Goal: Transaction & Acquisition: Purchase product/service

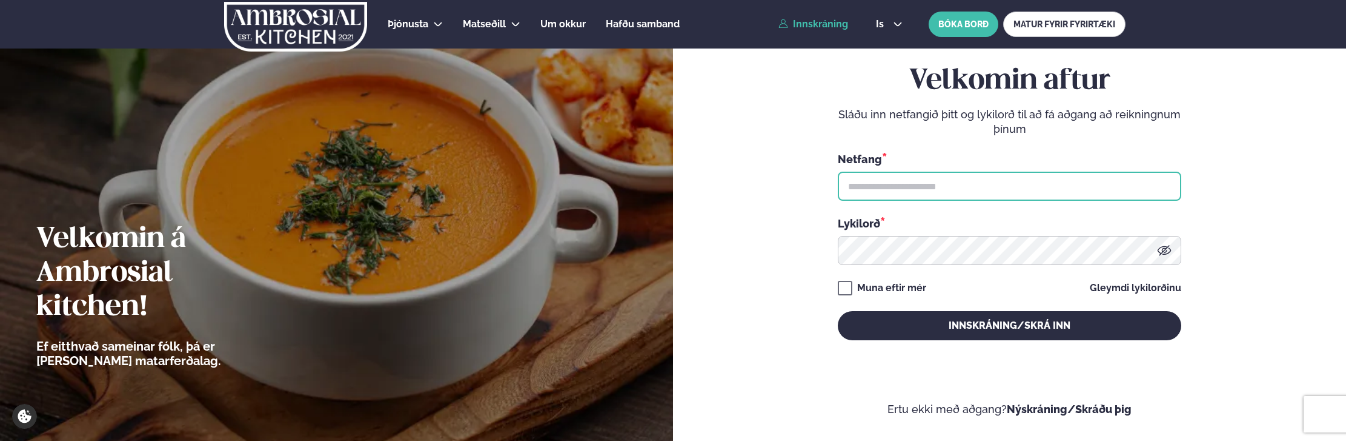
click at [932, 182] on input "text" at bounding box center [1010, 185] width 344 height 29
type input "**********"
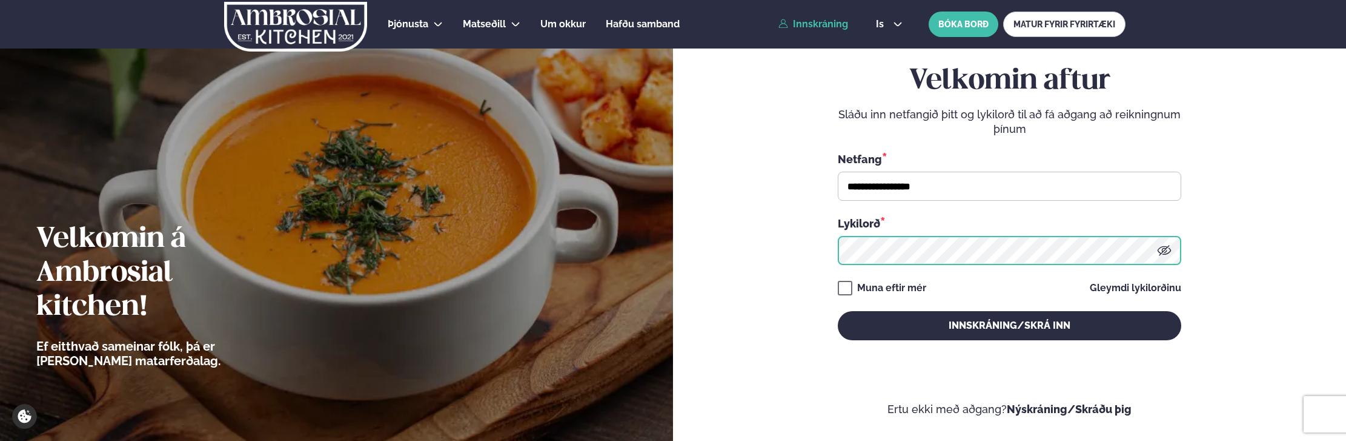
click at [838, 311] on button "Innskráning/Skrá inn" at bounding box center [1010, 325] width 344 height 29
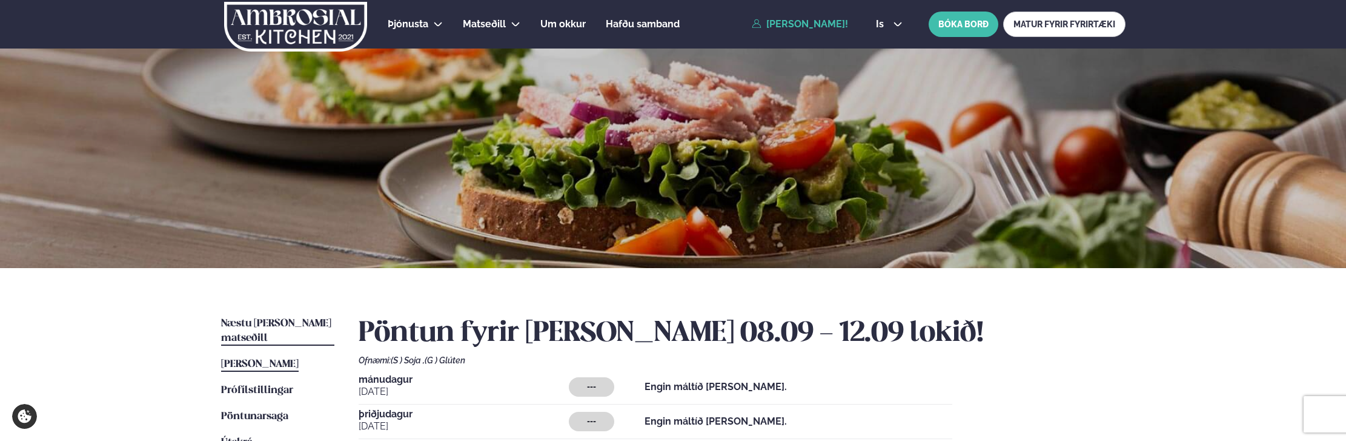
click at [278, 322] on span "Næstu [PERSON_NAME] matseðill" at bounding box center [276, 330] width 110 height 25
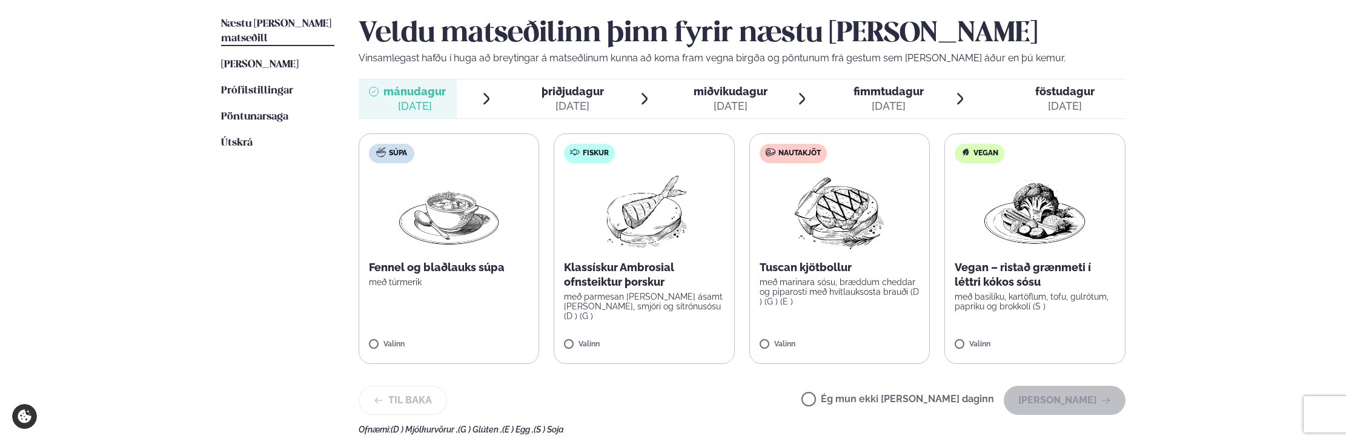
scroll to position [303, 0]
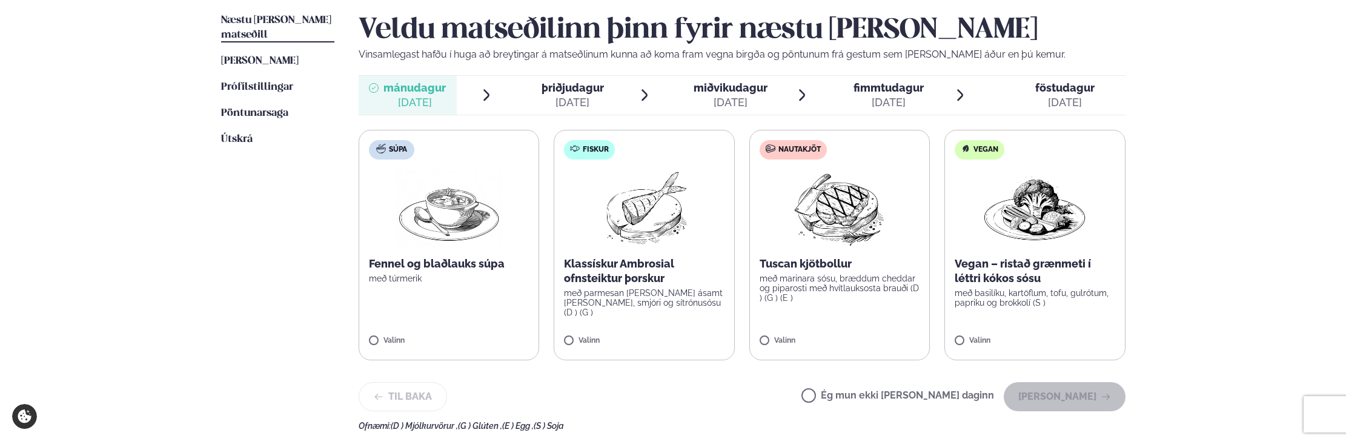
click at [589, 95] on div "þriðjudagur þri." at bounding box center [573, 88] width 62 height 15
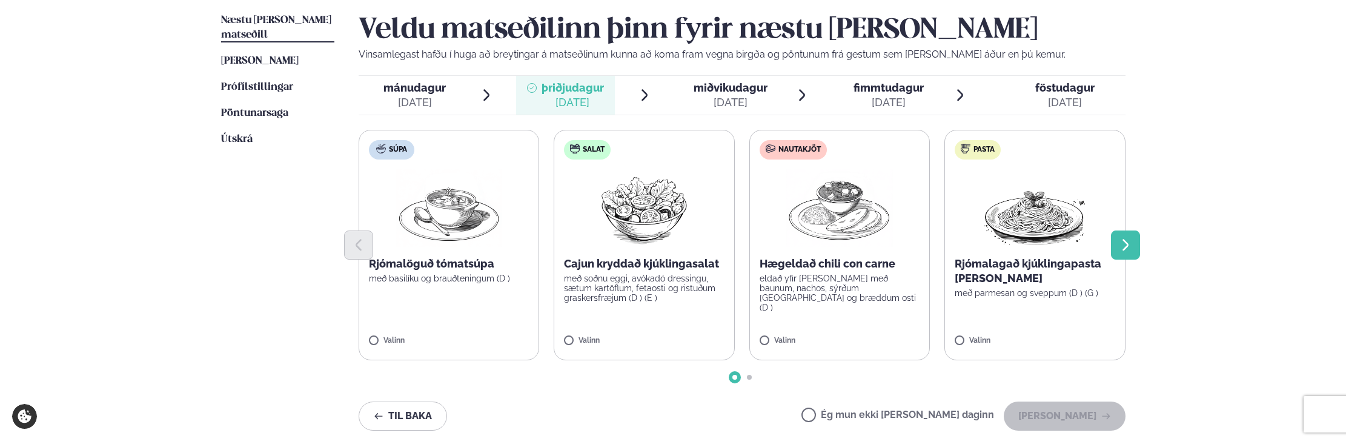
click at [1131, 251] on icon "Next slide" at bounding box center [1126, 245] width 15 height 15
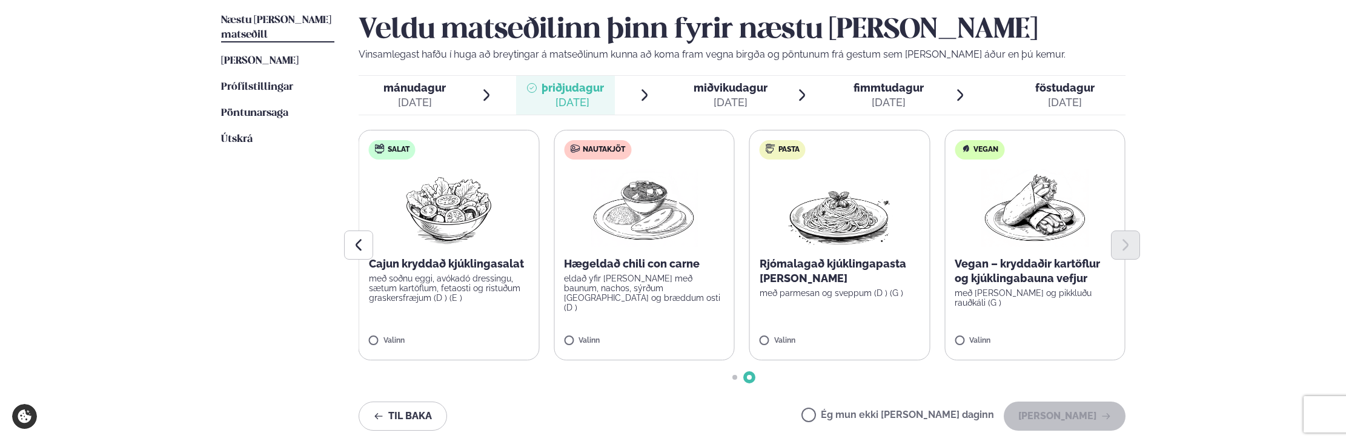
click at [1032, 288] on p "með [PERSON_NAME] og pikkluðu rauðkáli (G )" at bounding box center [1035, 297] width 161 height 19
click at [1073, 412] on button "[PERSON_NAME]" at bounding box center [1065, 415] width 122 height 29
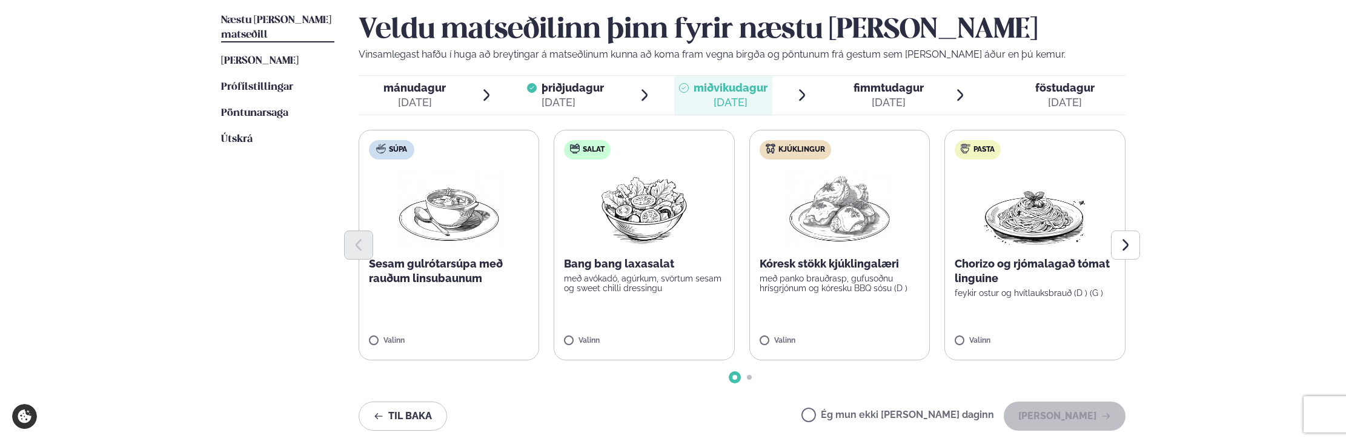
click at [650, 305] on label "Salat Bang bang laxasalat með avókadó, agúrkum, svörtum sesam og sweet chilli d…" at bounding box center [644, 245] width 181 height 230
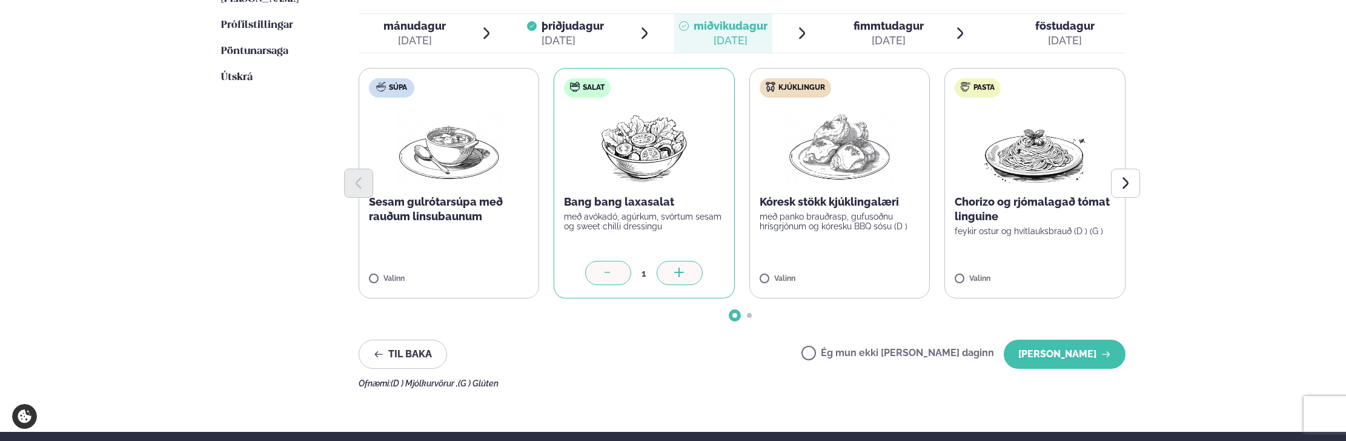
scroll to position [424, 0]
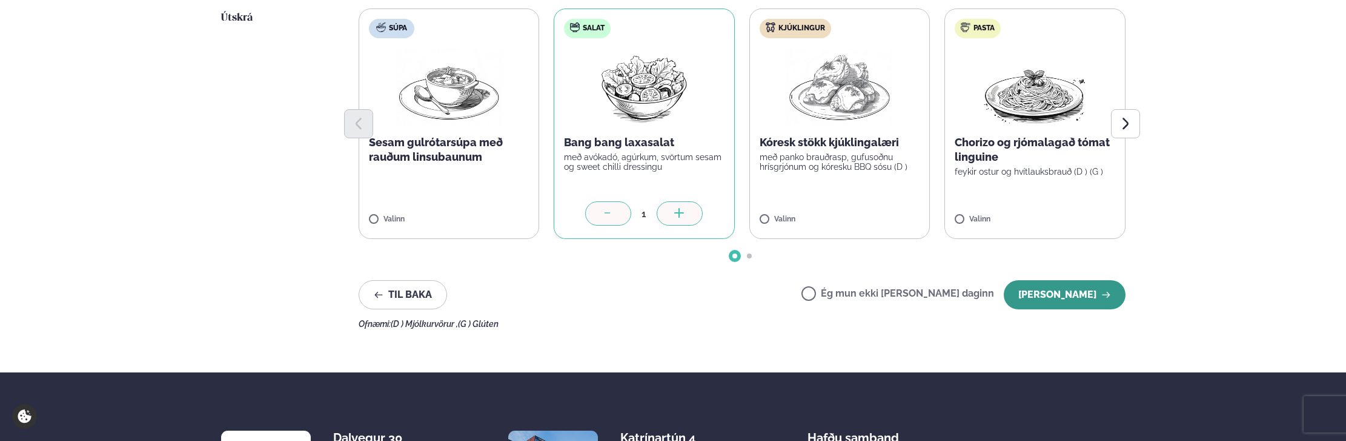
click at [1095, 301] on button "[PERSON_NAME]" at bounding box center [1065, 294] width 122 height 29
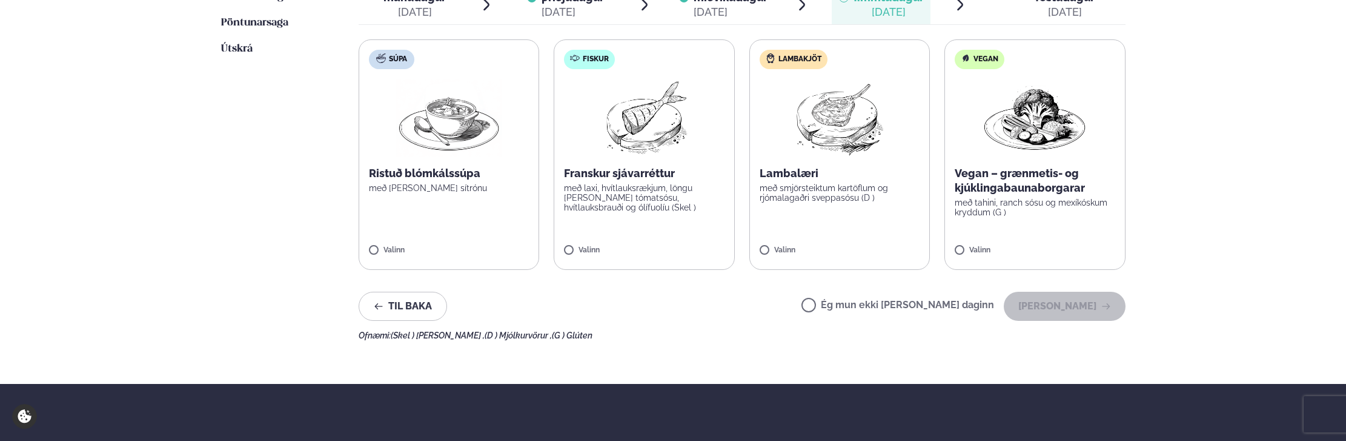
scroll to position [364, 0]
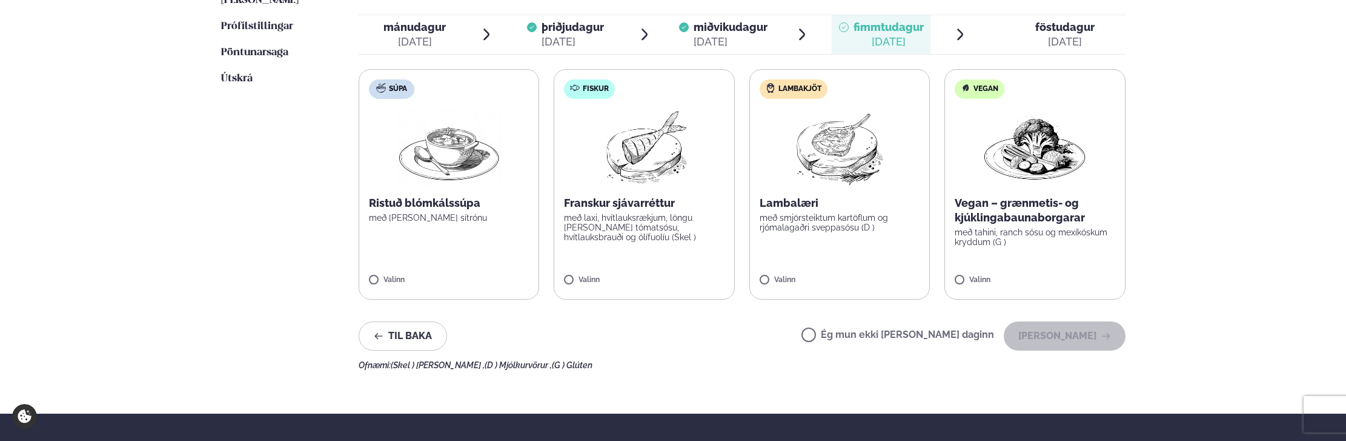
click at [718, 36] on div "[DATE]" at bounding box center [731, 42] width 74 height 15
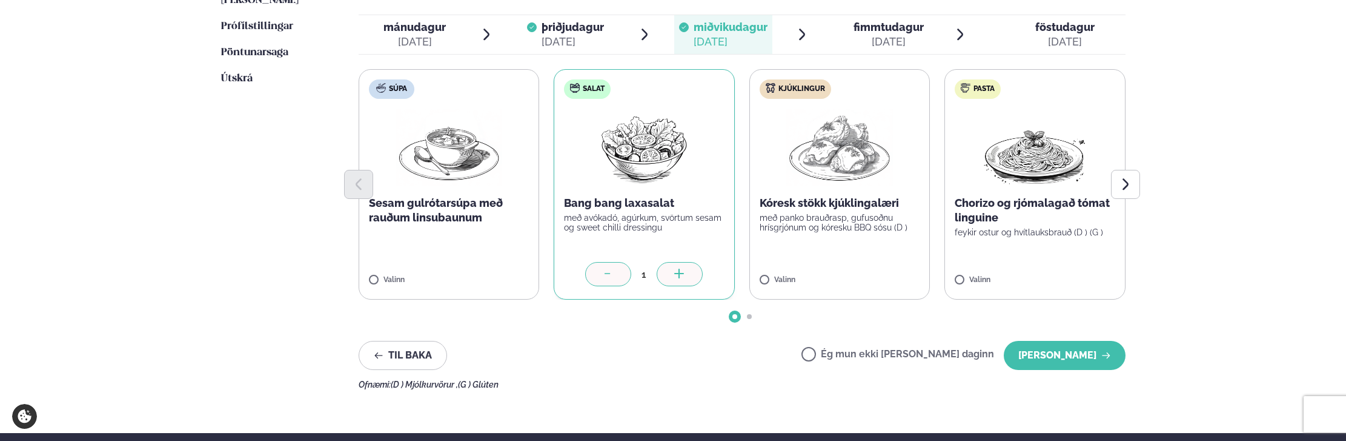
click at [597, 30] on span "þriðjudagur" at bounding box center [573, 27] width 62 height 13
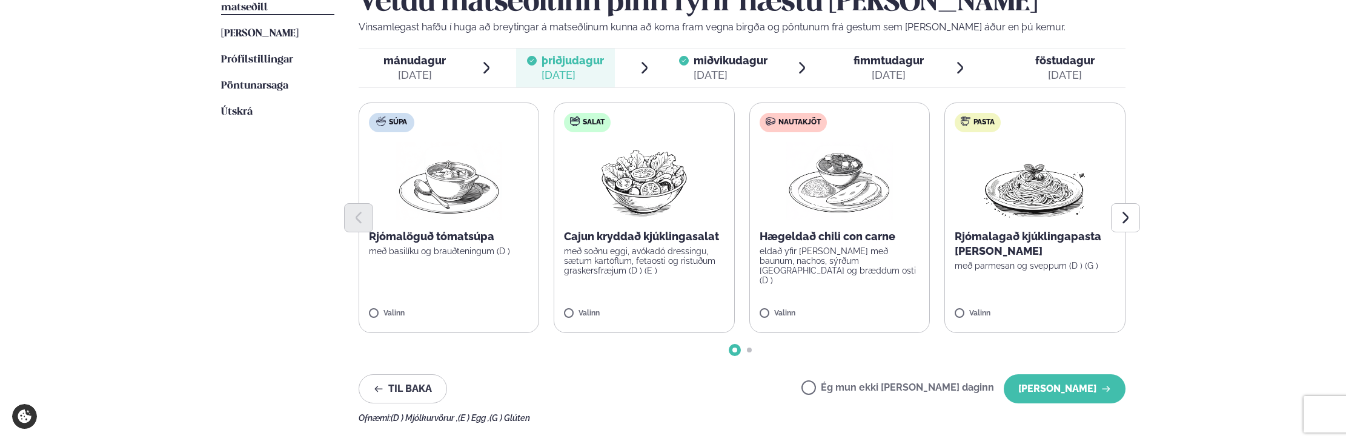
scroll to position [303, 0]
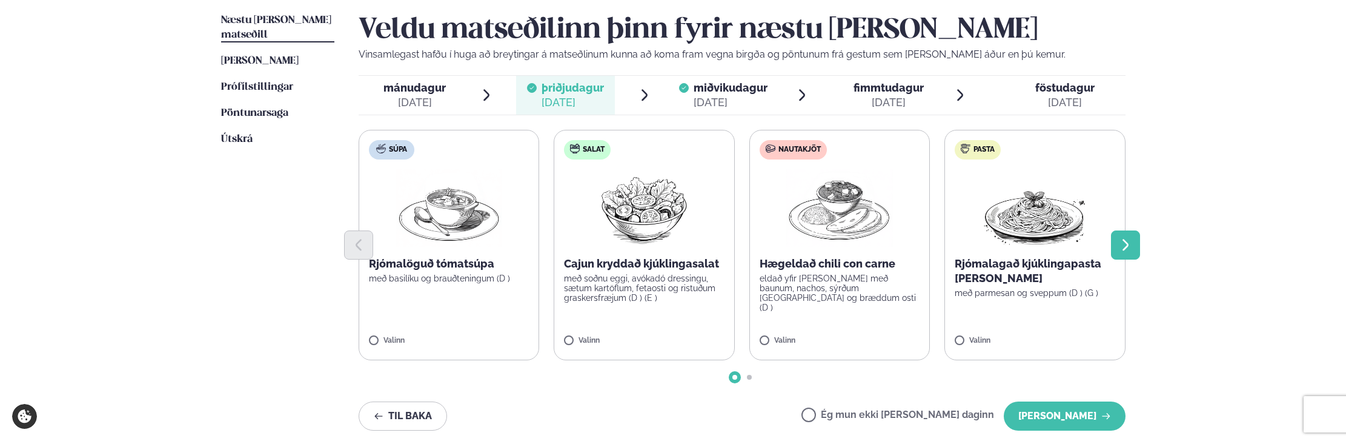
click at [1132, 250] on icon "Next slide" at bounding box center [1126, 245] width 15 height 15
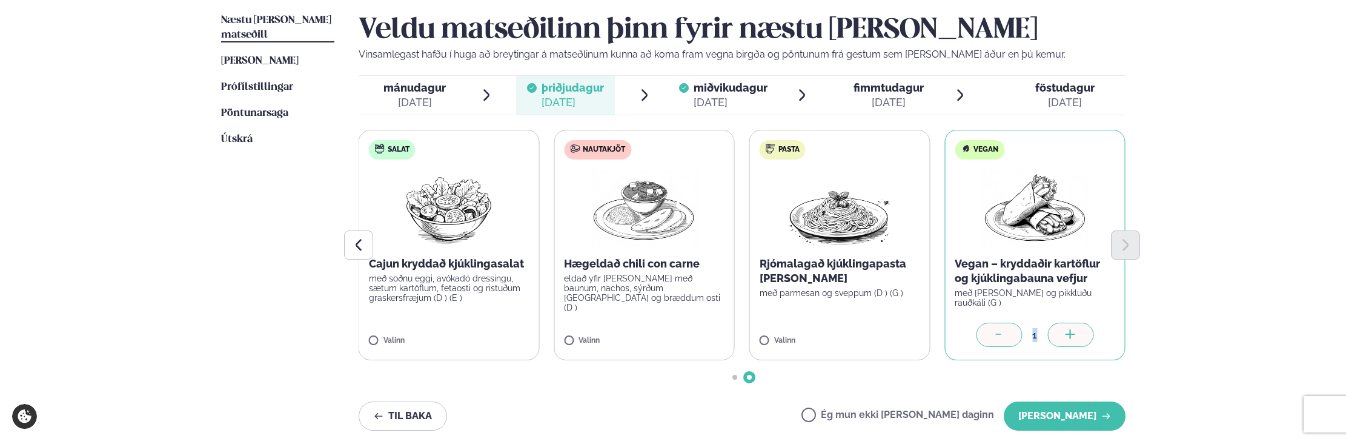
drag, startPoint x: 1168, startPoint y: 351, endPoint x: 1359, endPoint y: 375, distance: 193.0
click at [1346, 375] on html "About cookies on this site We use cookies to collect and analyse information on…" at bounding box center [673, 220] width 1346 height 1046
click at [1237, 339] on div "Þjónusta Hádegismatur fyrir fyrirtæki Fyrirtækja veitingar Einkapartý Matseðill…" at bounding box center [673, 220] width 1346 height 1046
click at [354, 247] on icon "Previous slide" at bounding box center [358, 245] width 15 height 15
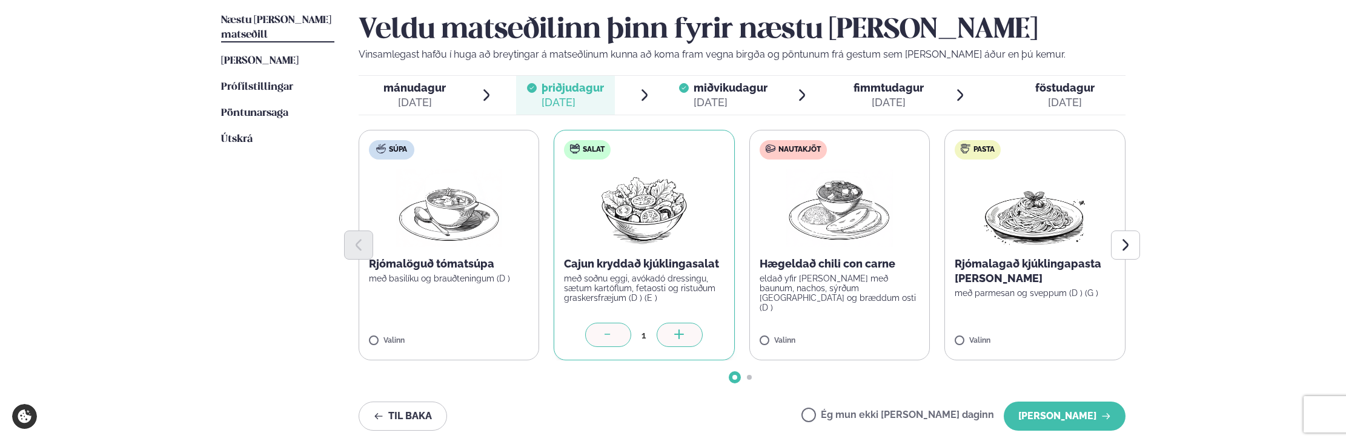
scroll to position [364, 0]
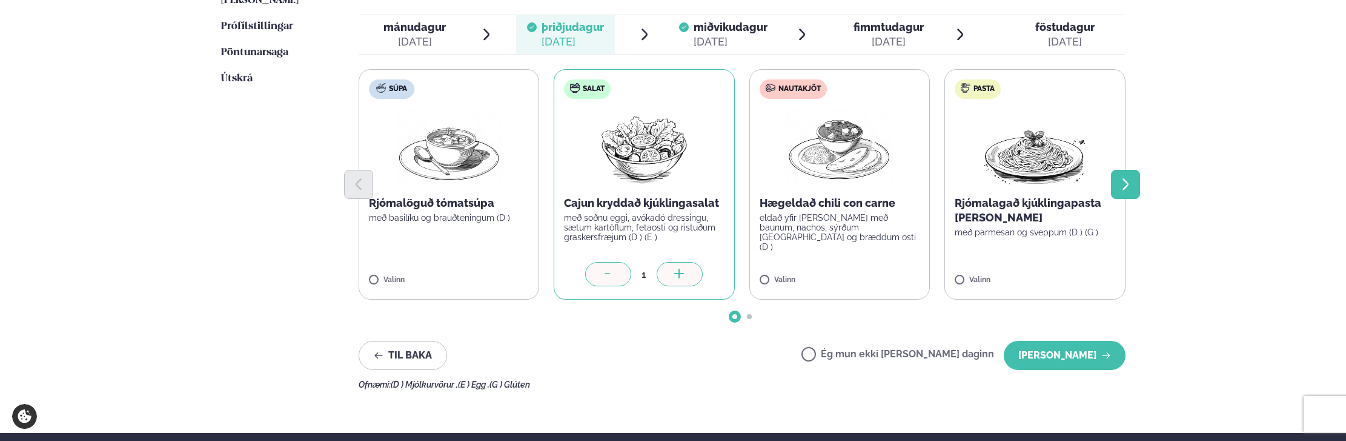
click at [1127, 185] on icon "Next slide" at bounding box center [1126, 184] width 6 height 12
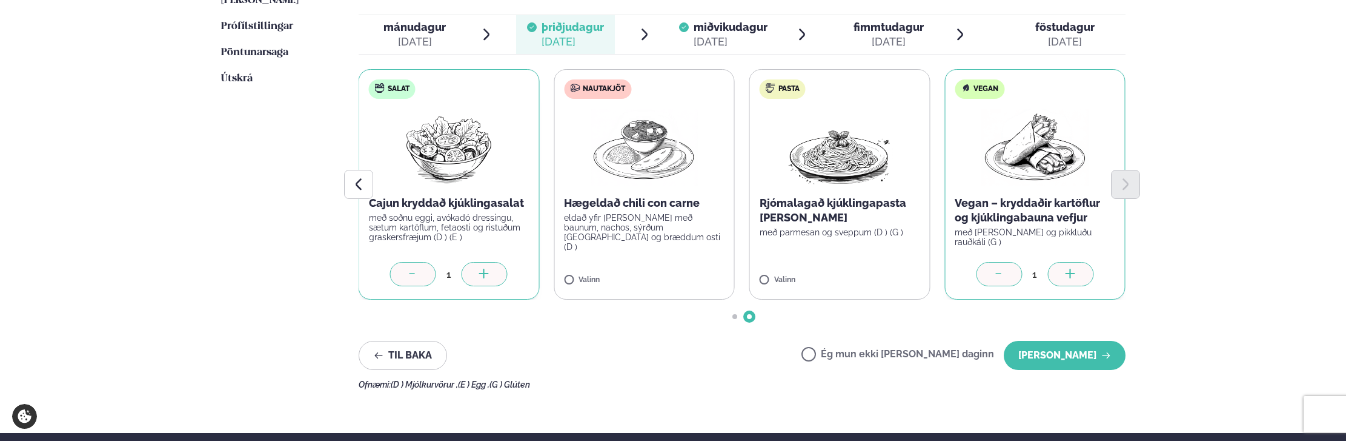
click at [997, 277] on icon at bounding box center [999, 274] width 12 height 12
click at [354, 188] on icon "Previous slide" at bounding box center [358, 184] width 15 height 15
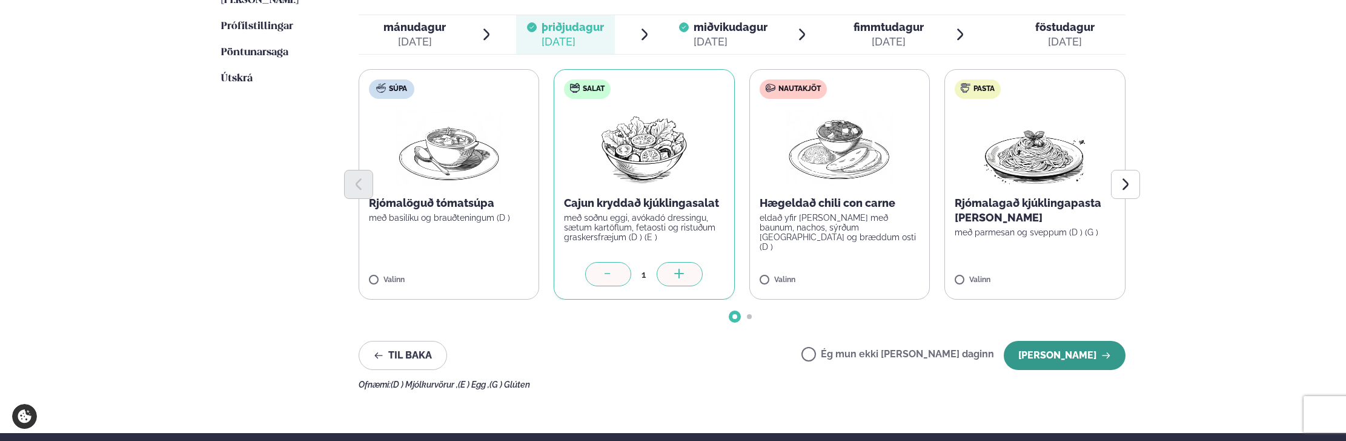
click at [1071, 367] on button "[PERSON_NAME]" at bounding box center [1065, 355] width 122 height 29
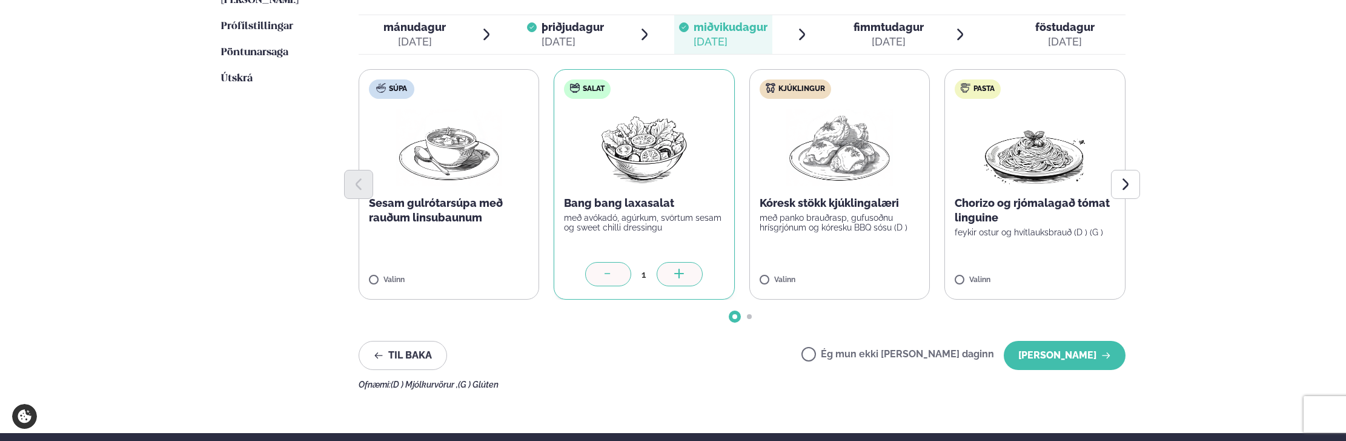
click at [586, 32] on span "þriðjudagur" at bounding box center [573, 27] width 62 height 13
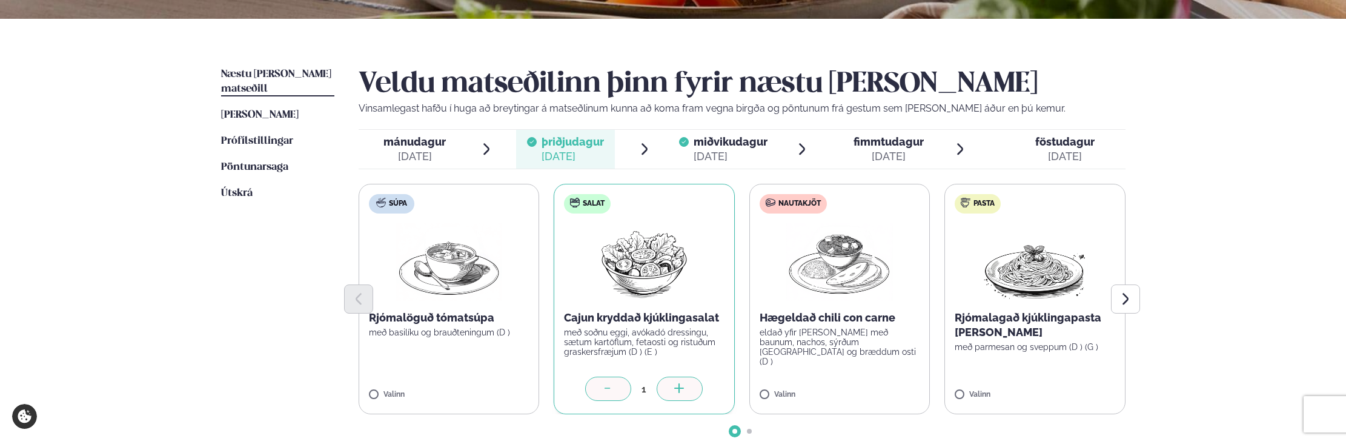
scroll to position [242, 0]
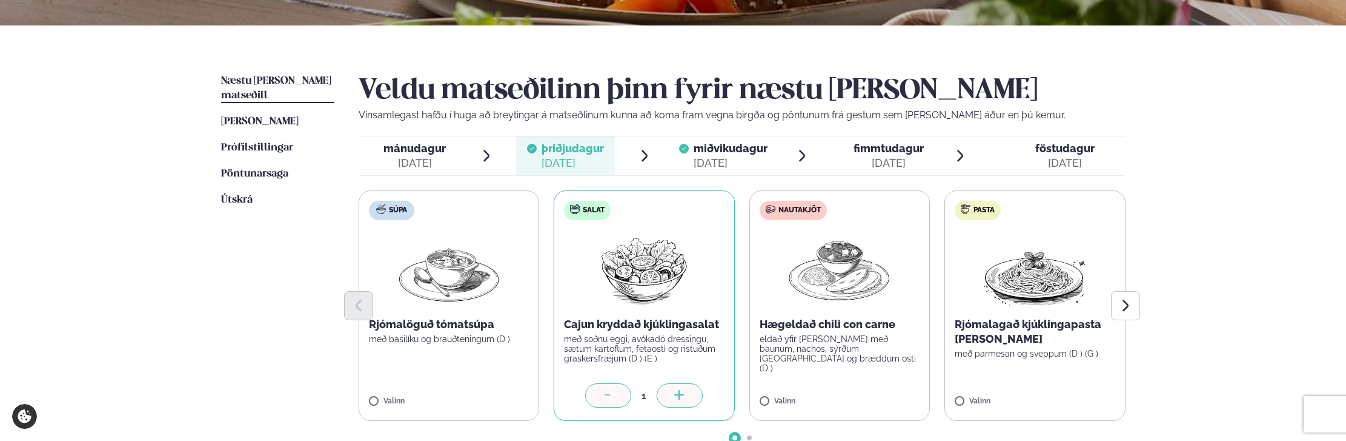
click at [694, 146] on span "miðvikudagur" at bounding box center [731, 148] width 74 height 13
